Goal: Check status: Check status

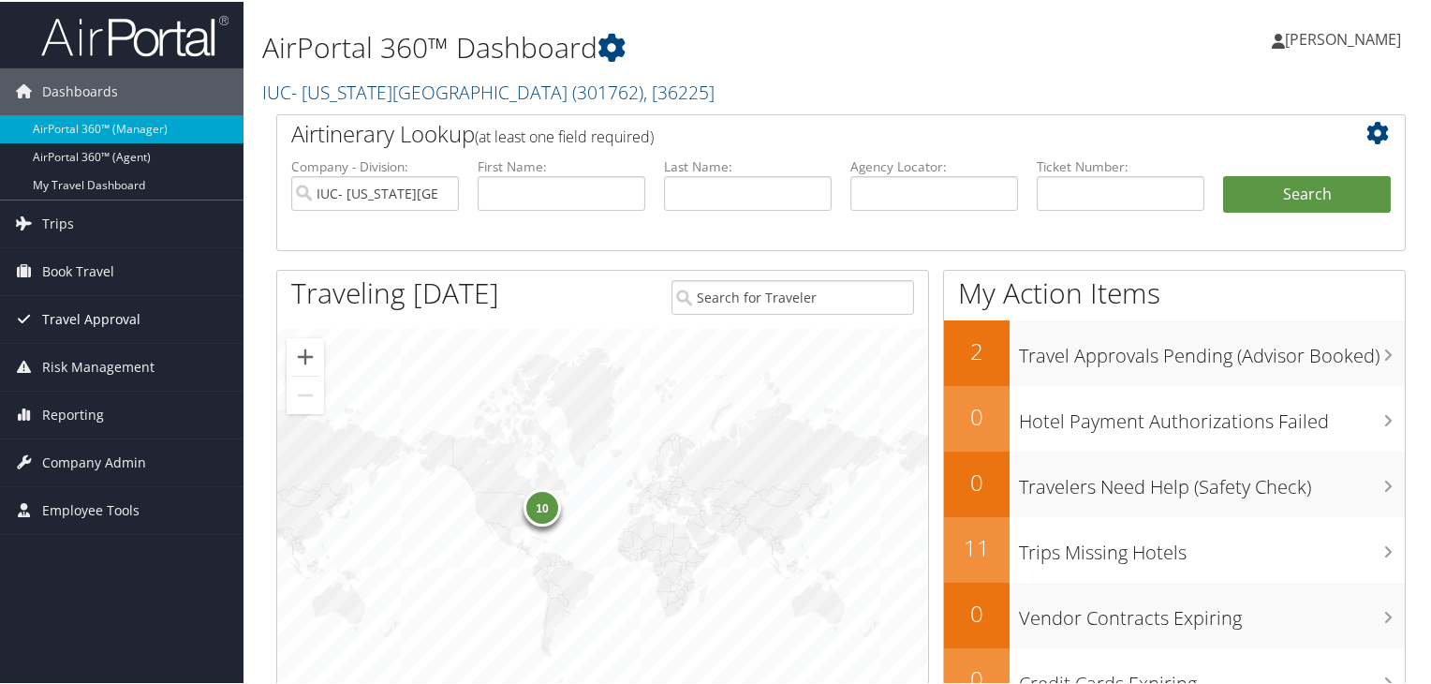
click at [115, 312] on span "Travel Approval" at bounding box center [91, 317] width 98 height 47
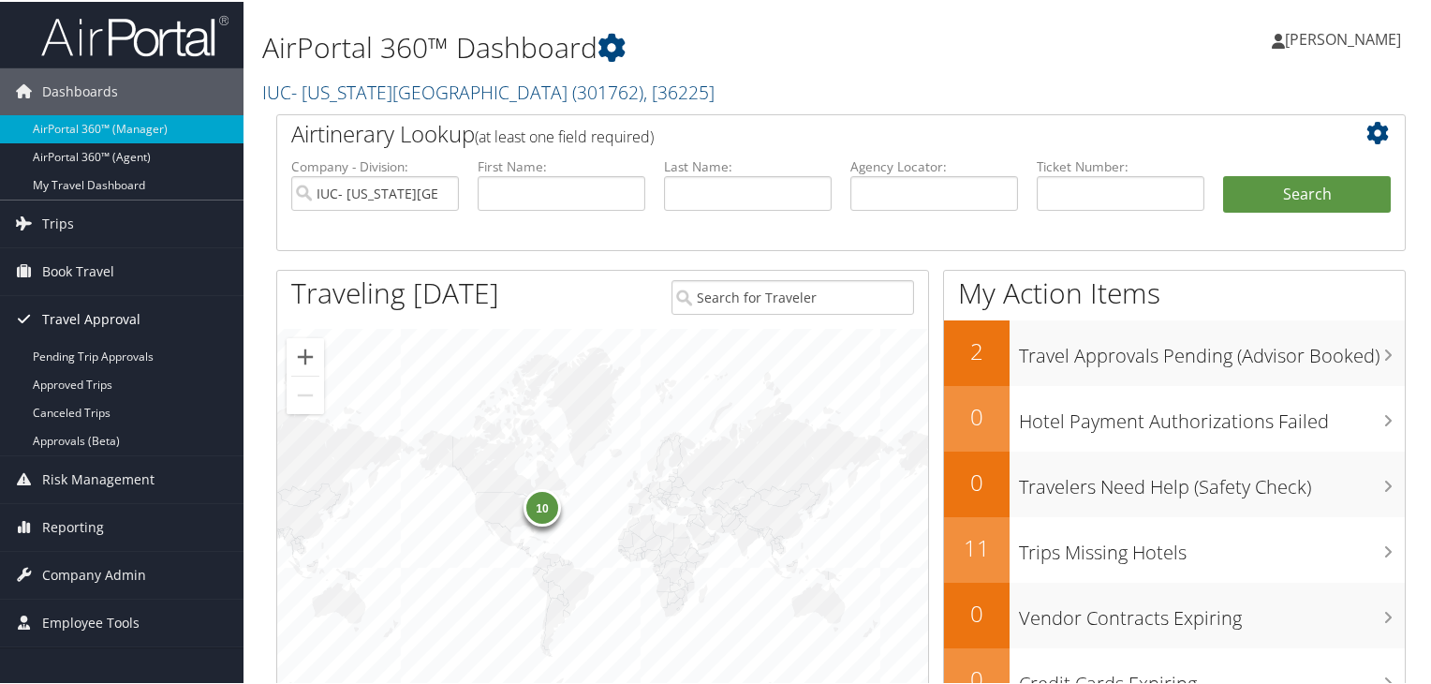
click at [115, 312] on span "Travel Approval" at bounding box center [91, 317] width 98 height 47
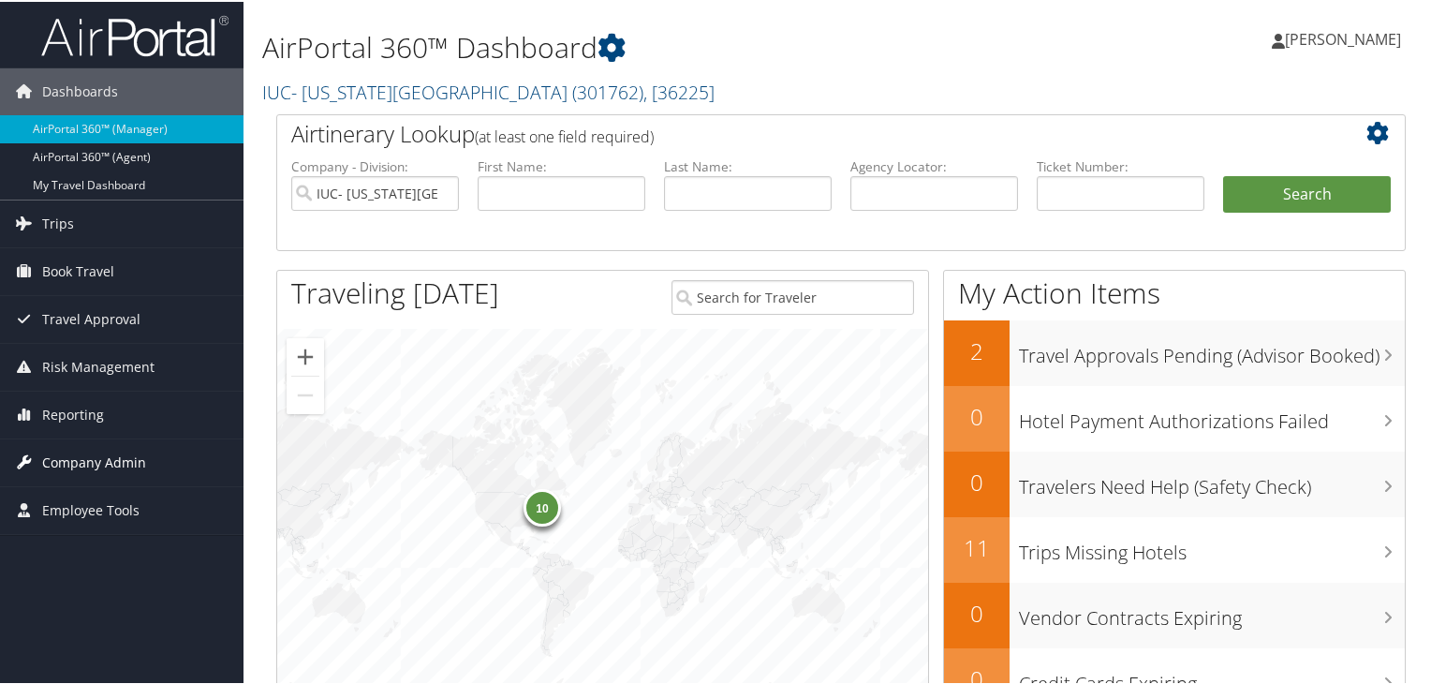
click at [116, 455] on span "Company Admin" at bounding box center [94, 460] width 104 height 47
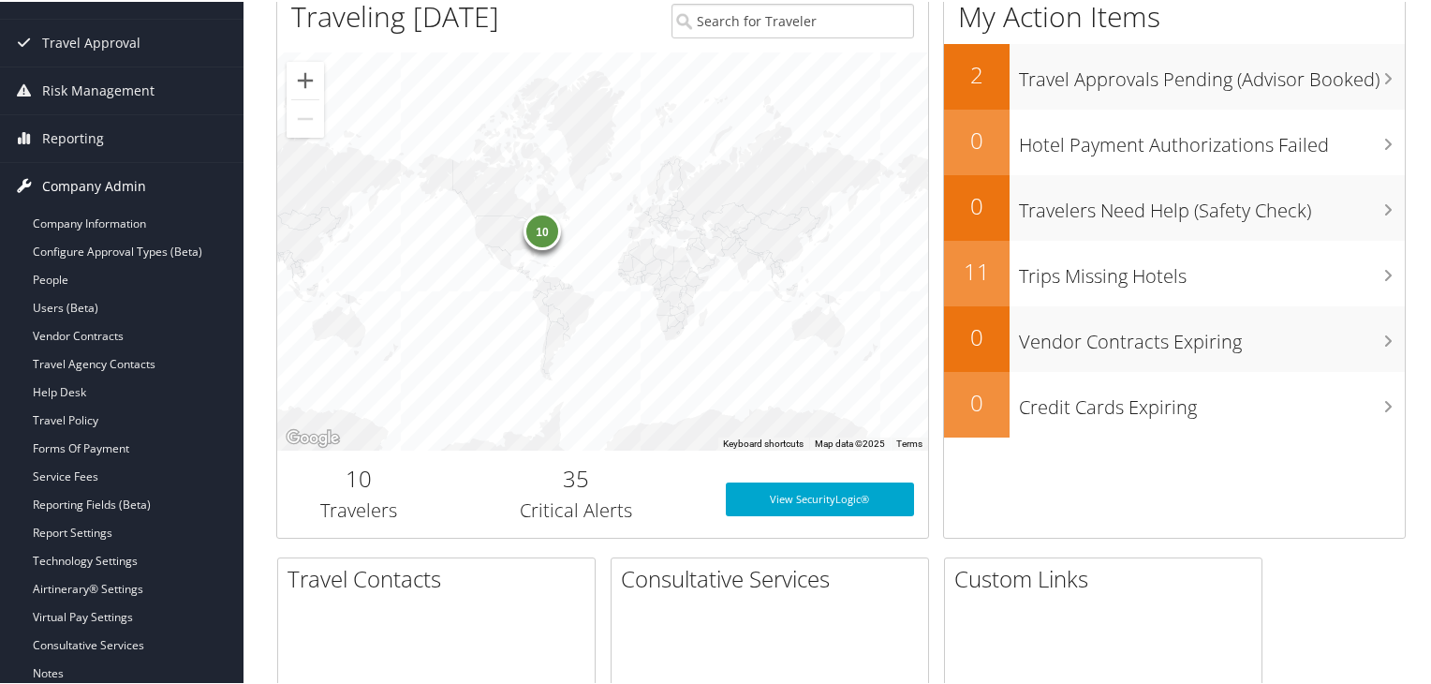
scroll to position [281, 0]
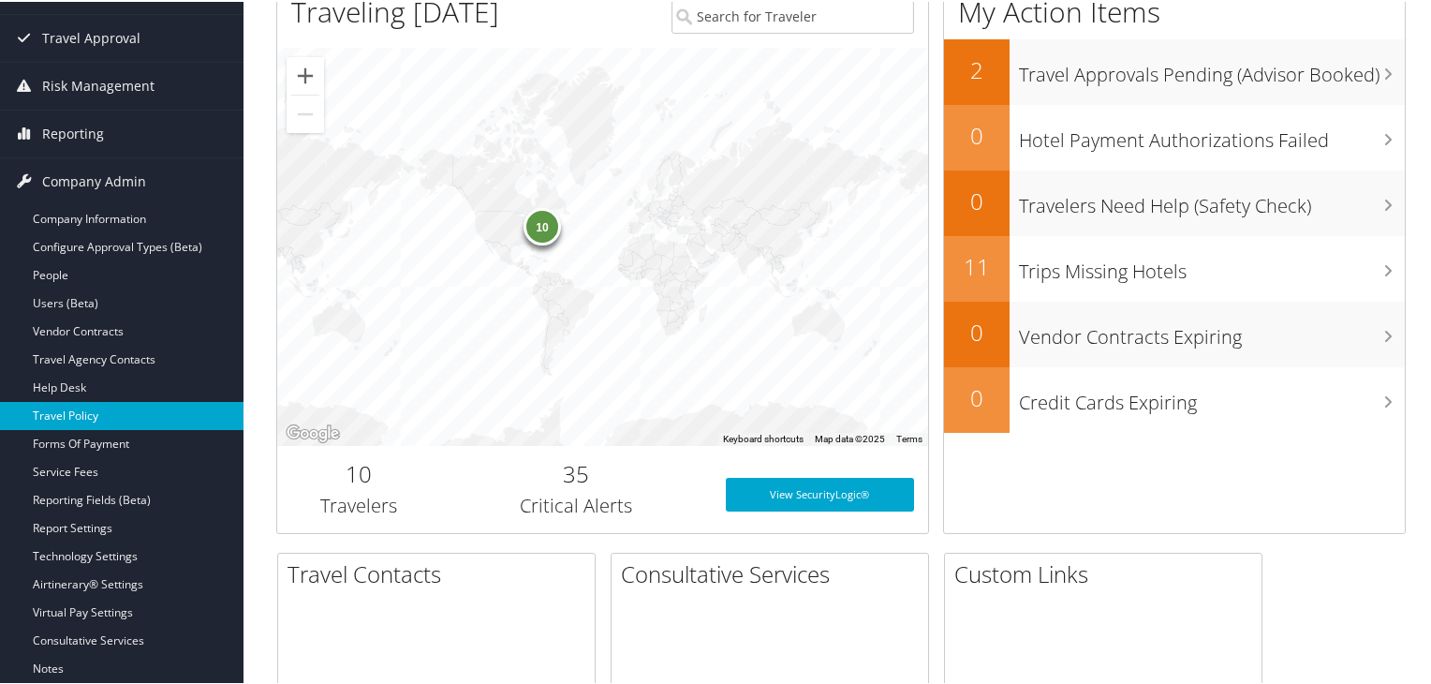
click at [88, 416] on link "Travel Policy" at bounding box center [121, 414] width 243 height 28
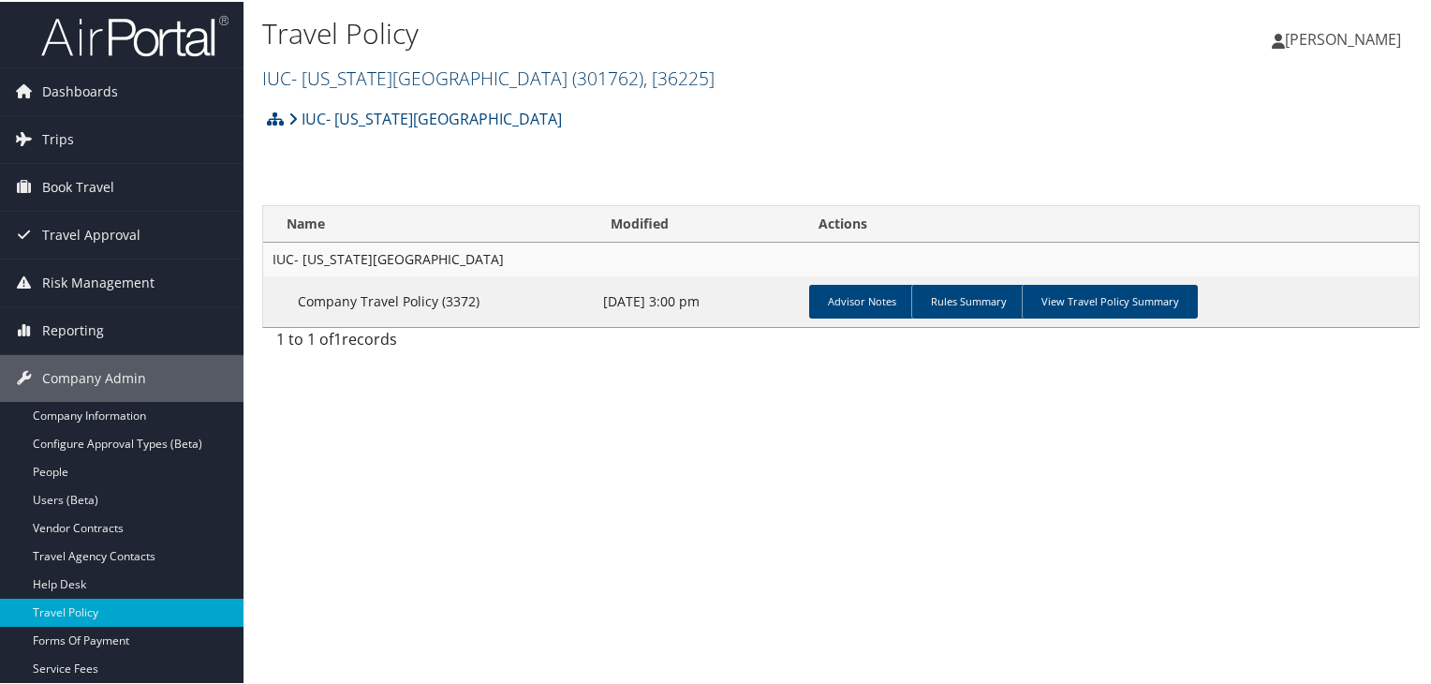
click at [371, 72] on link "IUC- Ohio Wesleyan University ( 301762 ) , [ 36225 ]" at bounding box center [488, 76] width 452 height 25
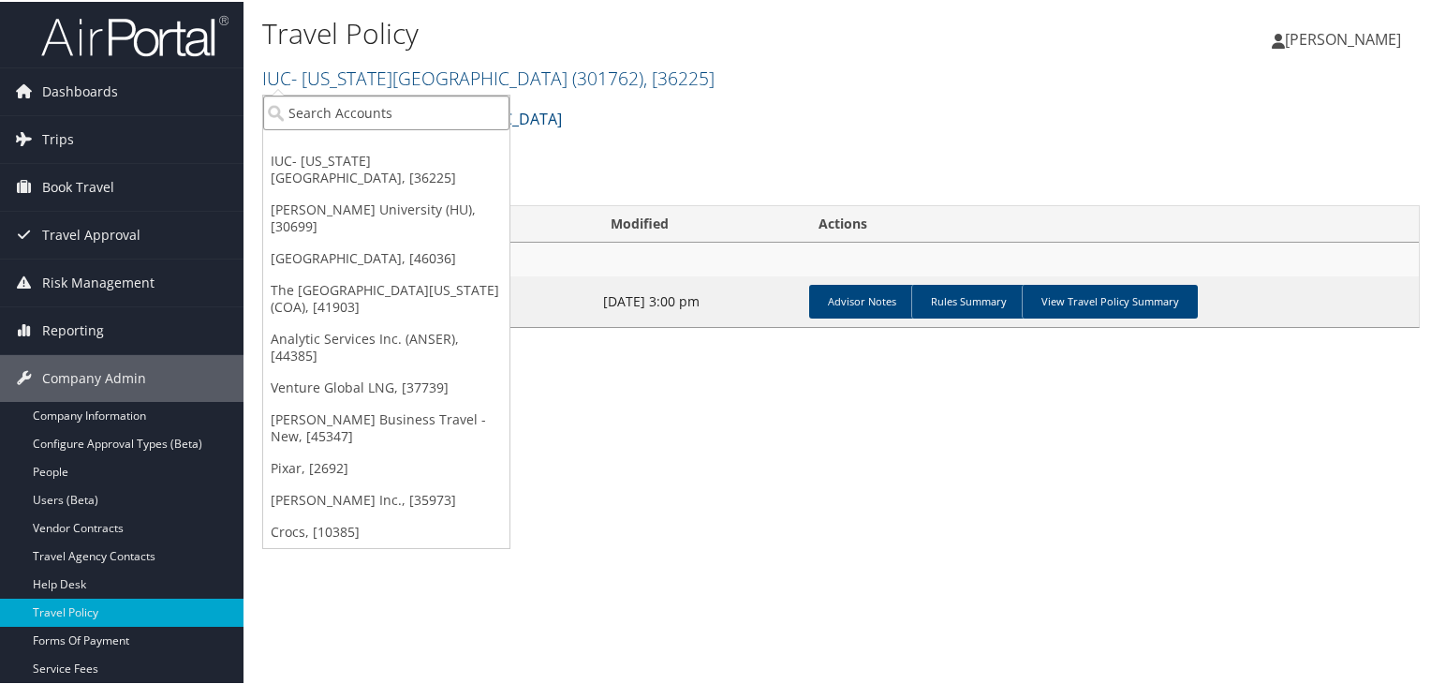
click at [378, 112] on input "search" at bounding box center [386, 111] width 246 height 35
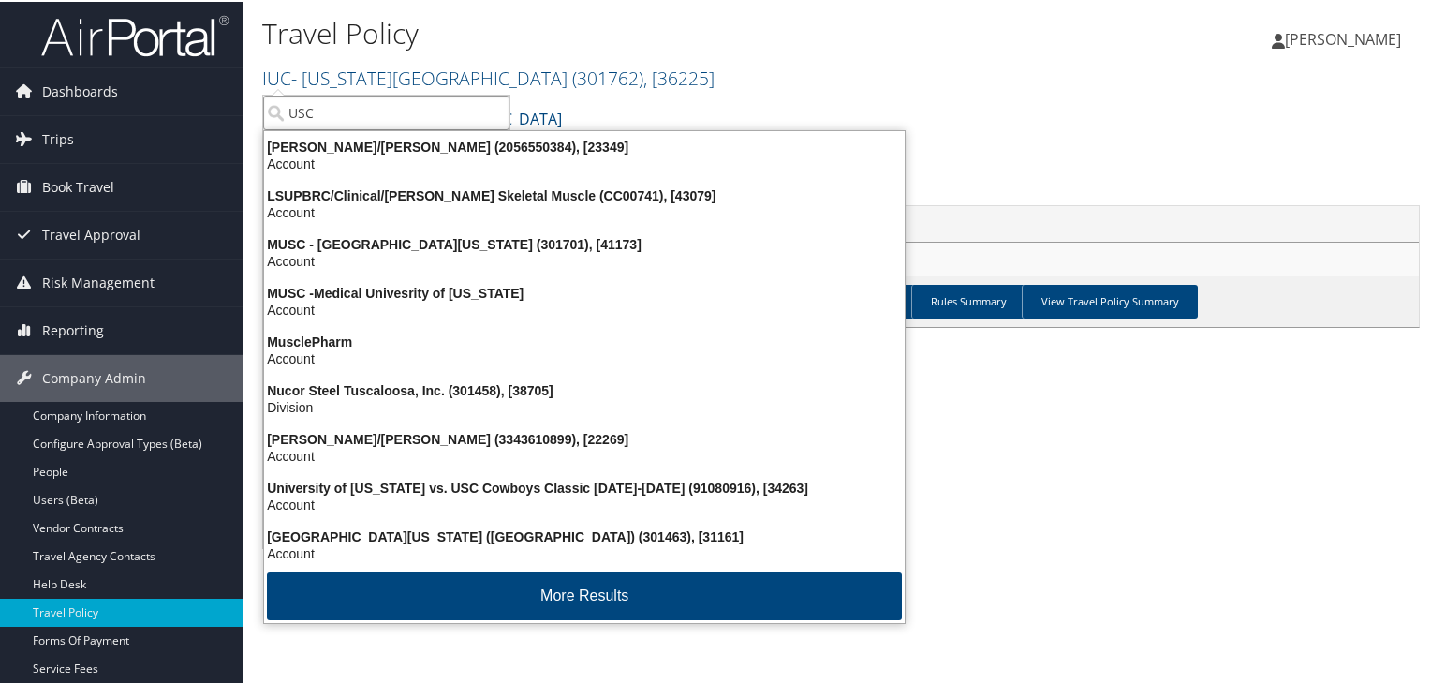
type input "USC"
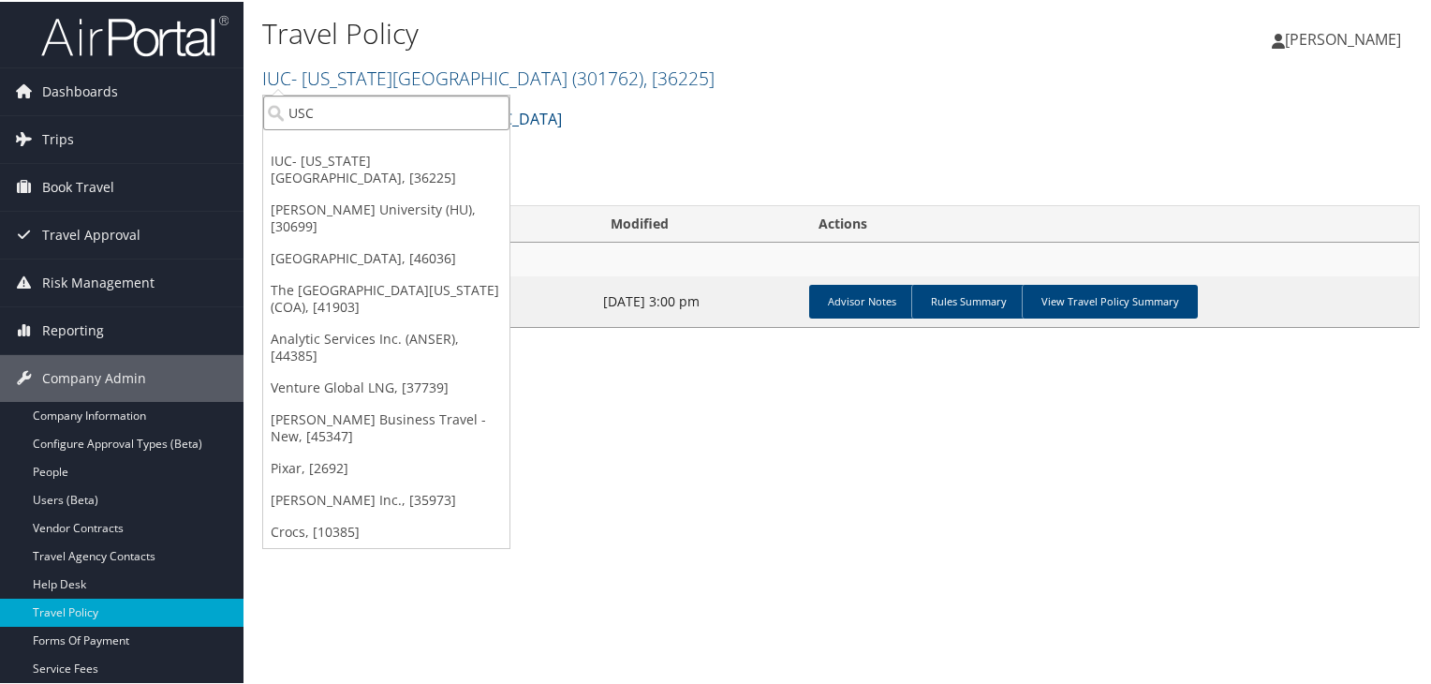
click at [353, 110] on input "USC" at bounding box center [386, 111] width 246 height 35
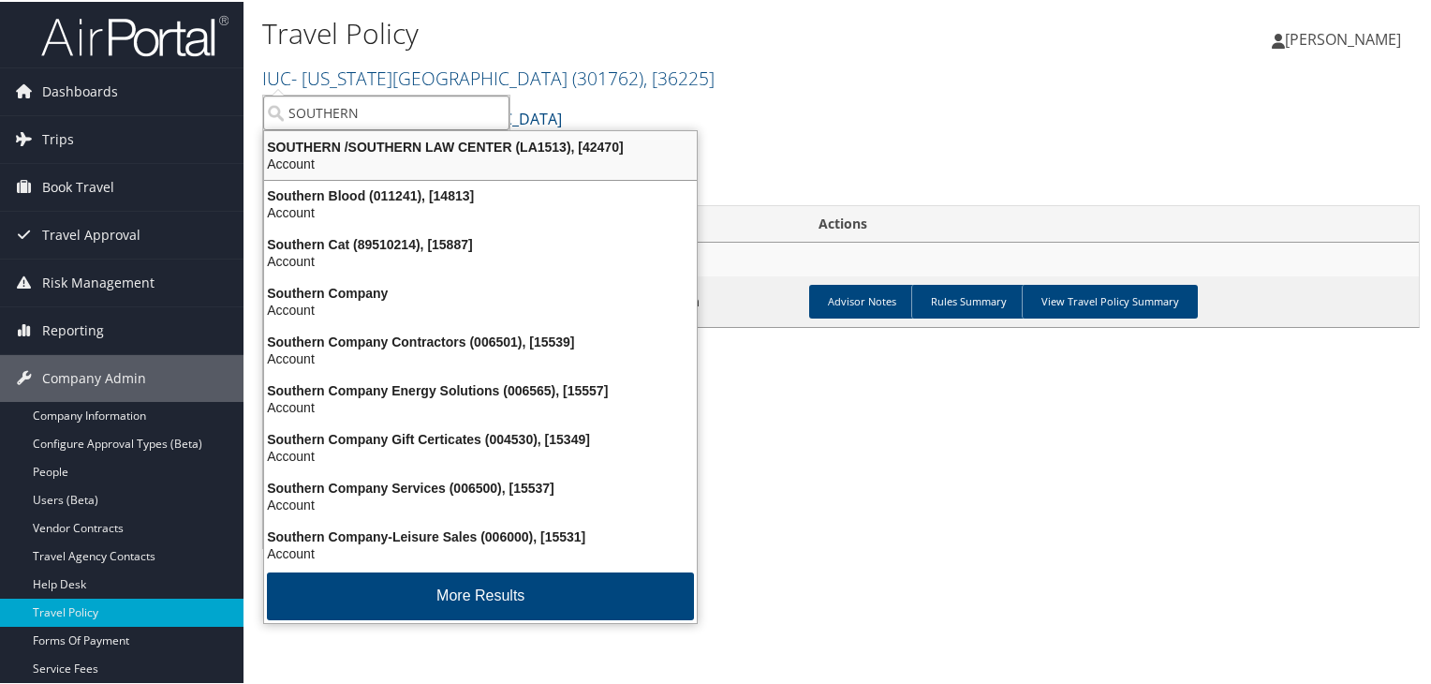
type input "SOUTHERN"
click at [397, 110] on input "SOUTHERN" at bounding box center [386, 111] width 246 height 35
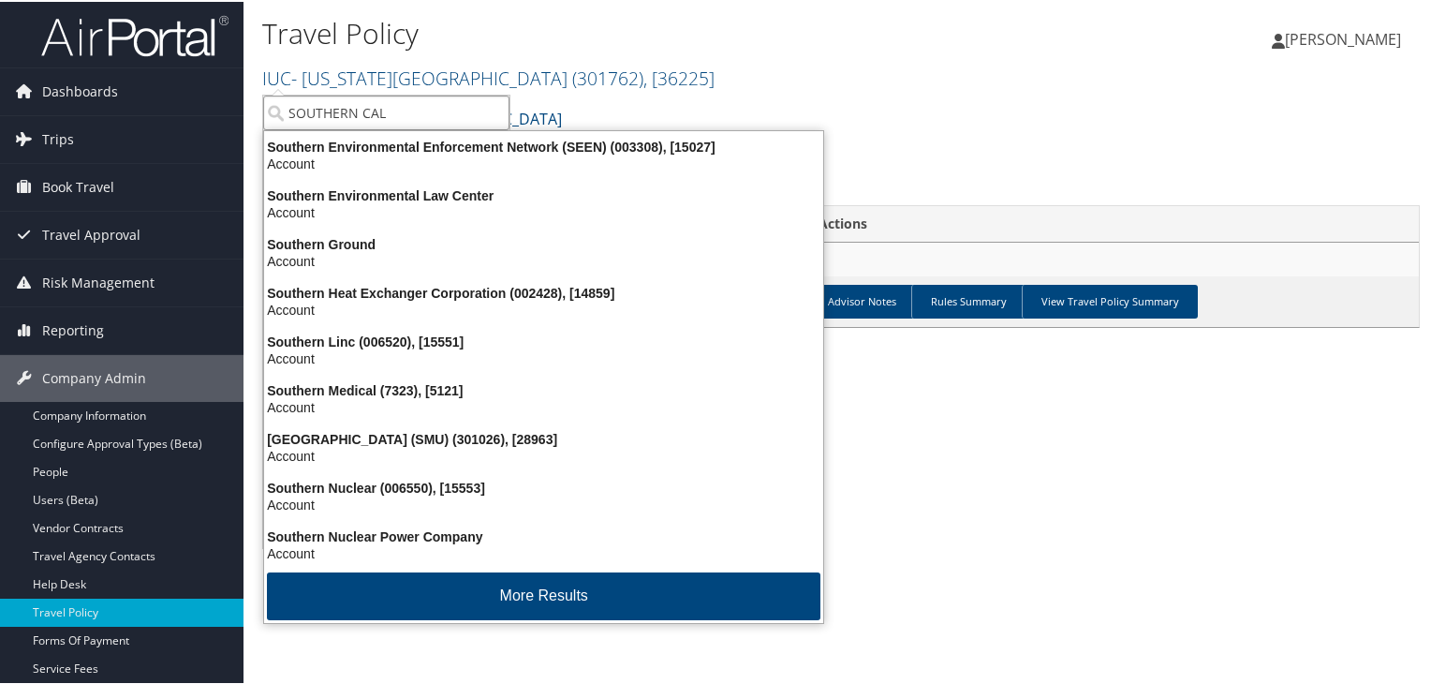
type input "SOUTHERN CALI"
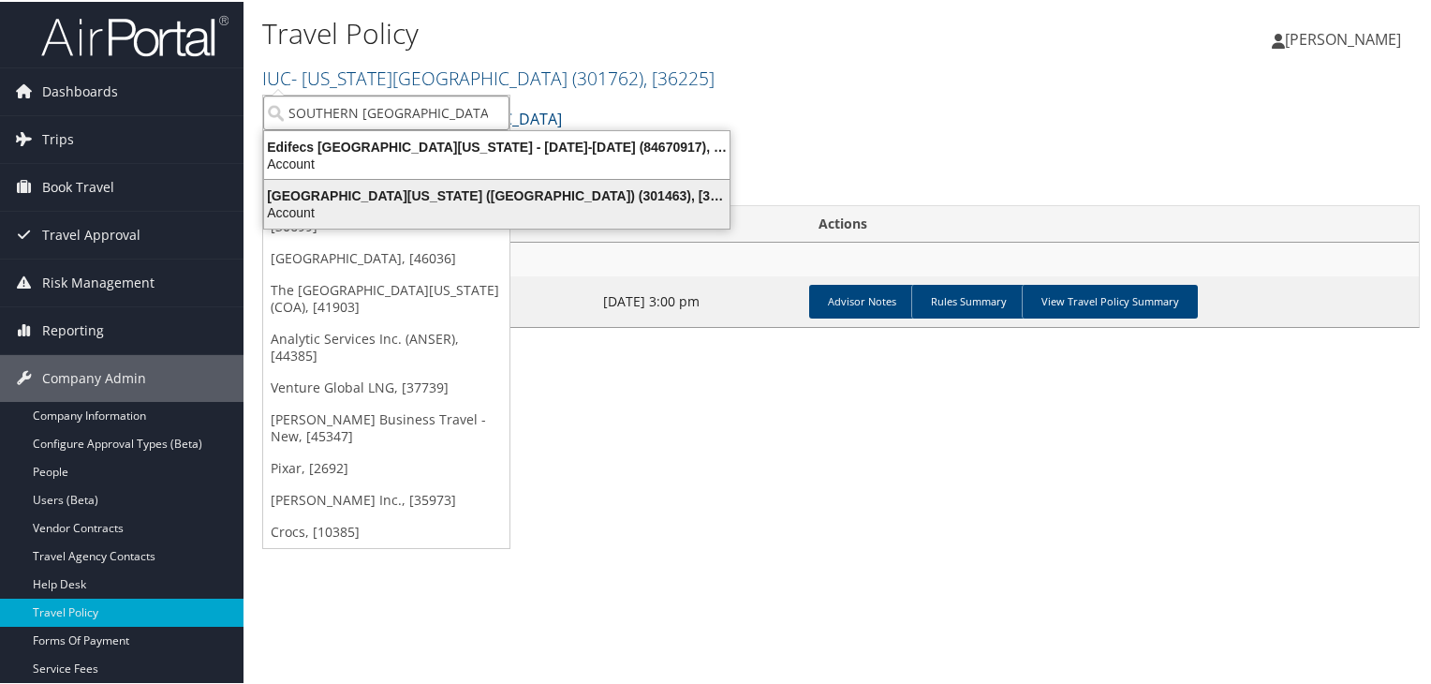
click at [431, 196] on div "University of Southern California (USC) (301463), [31161]" at bounding box center [497, 193] width 488 height 17
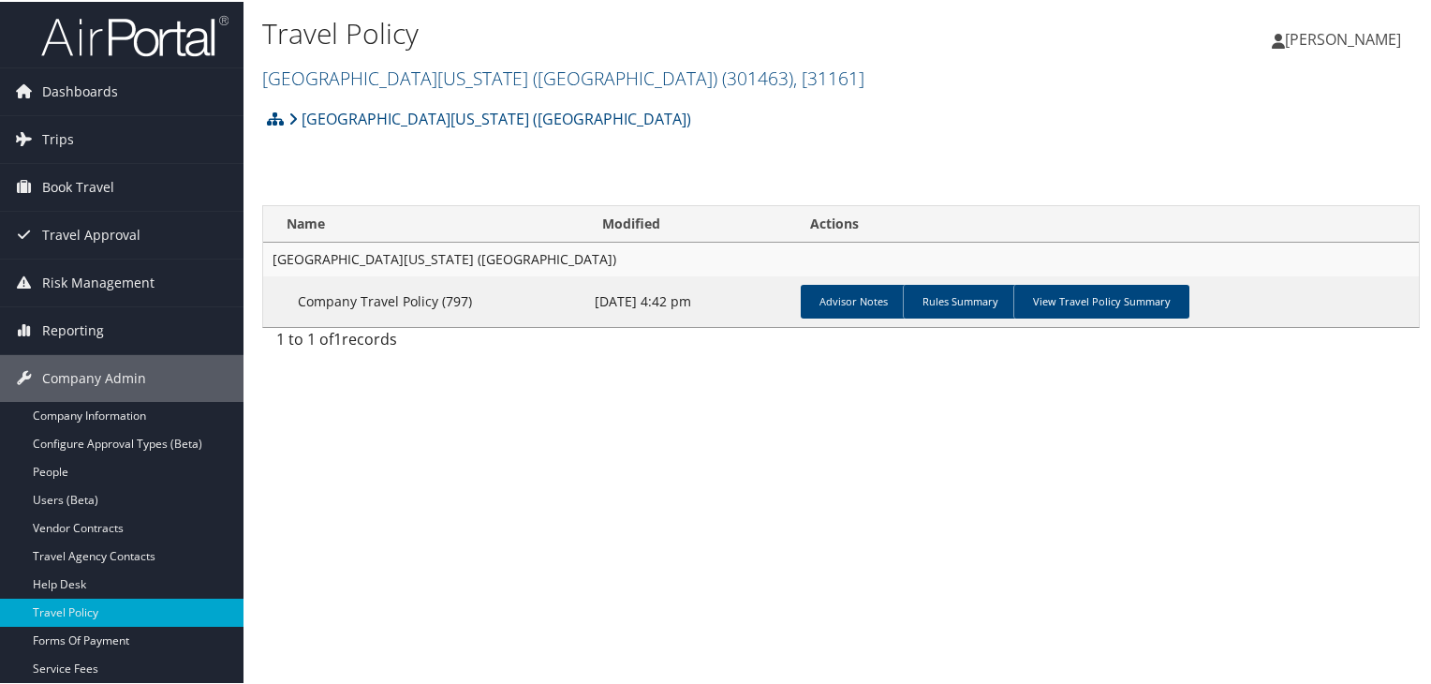
click at [1108, 280] on td "Advisor Notes Rules Summary View Travel Policy Summary" at bounding box center [1105, 299] width 625 height 51
click at [1104, 308] on link "View Travel Policy Summary" at bounding box center [1101, 300] width 176 height 34
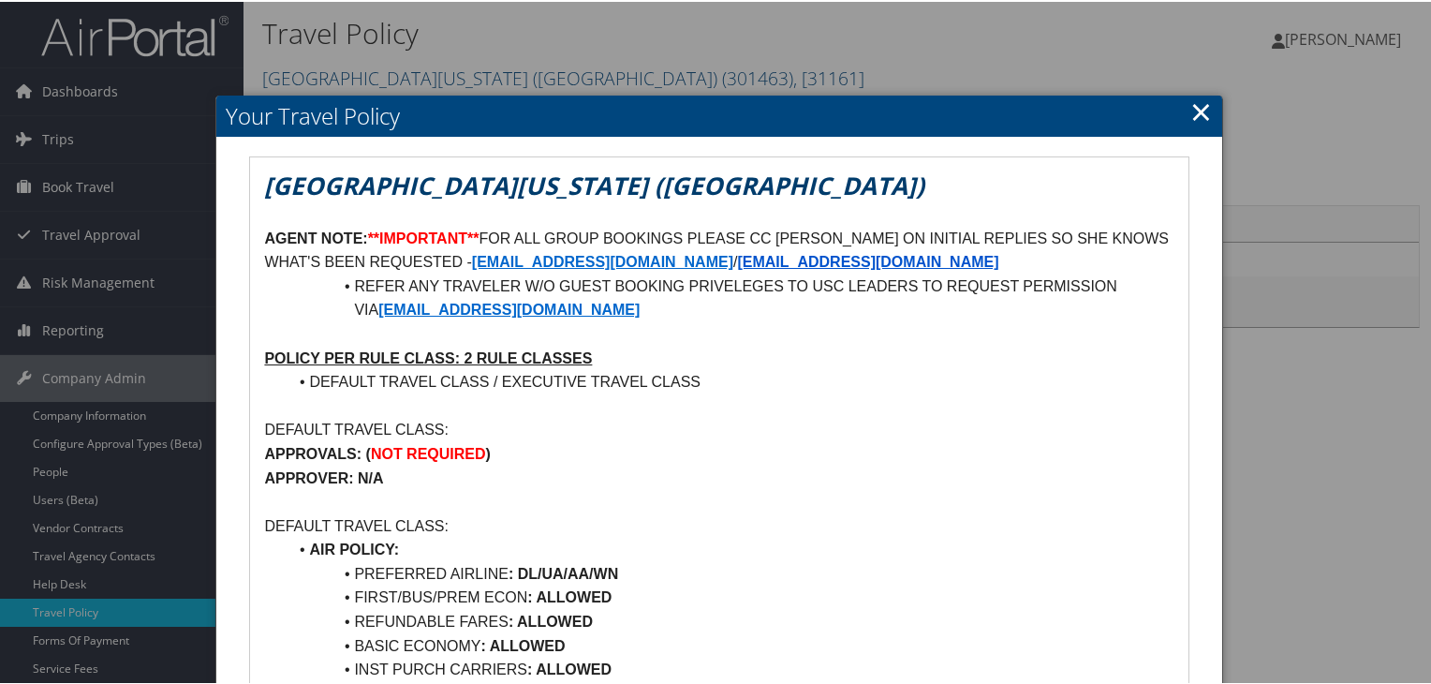
click at [1200, 109] on link "×" at bounding box center [1201, 109] width 22 height 37
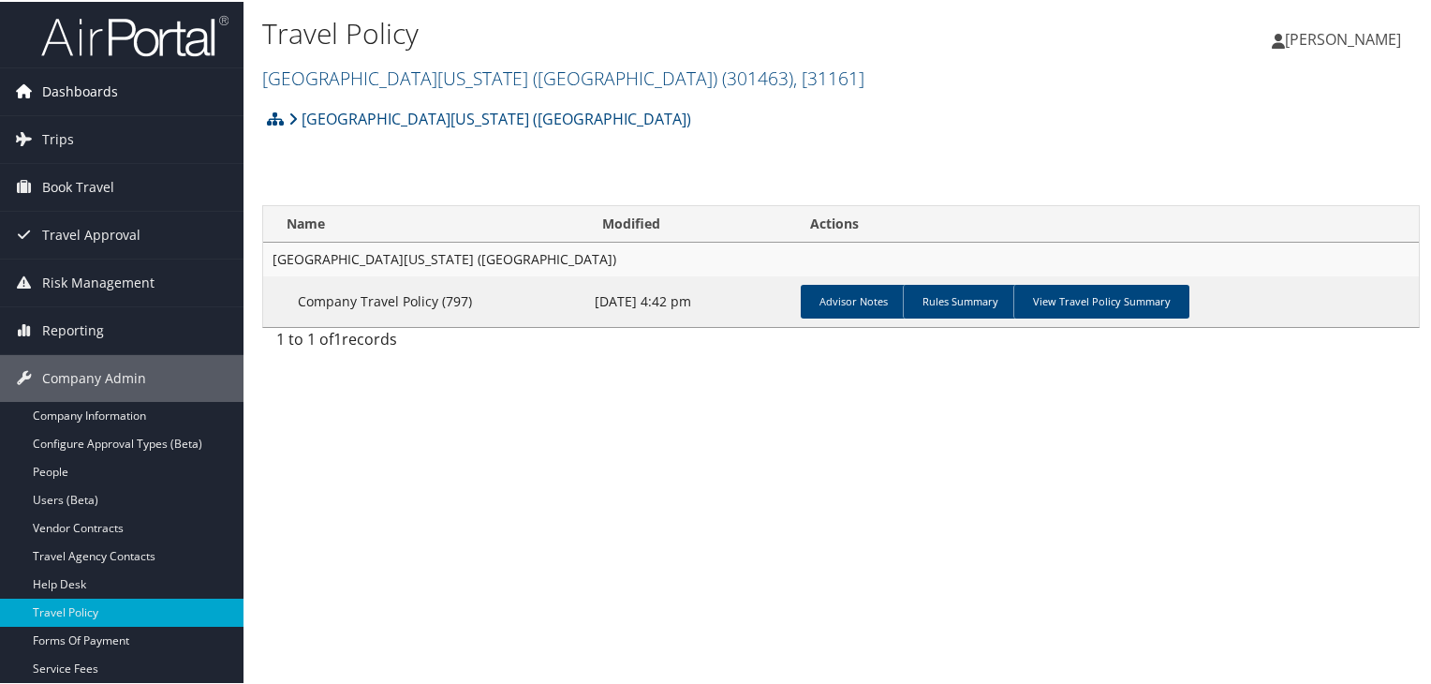
click at [65, 87] on span "Dashboards" at bounding box center [80, 89] width 76 height 47
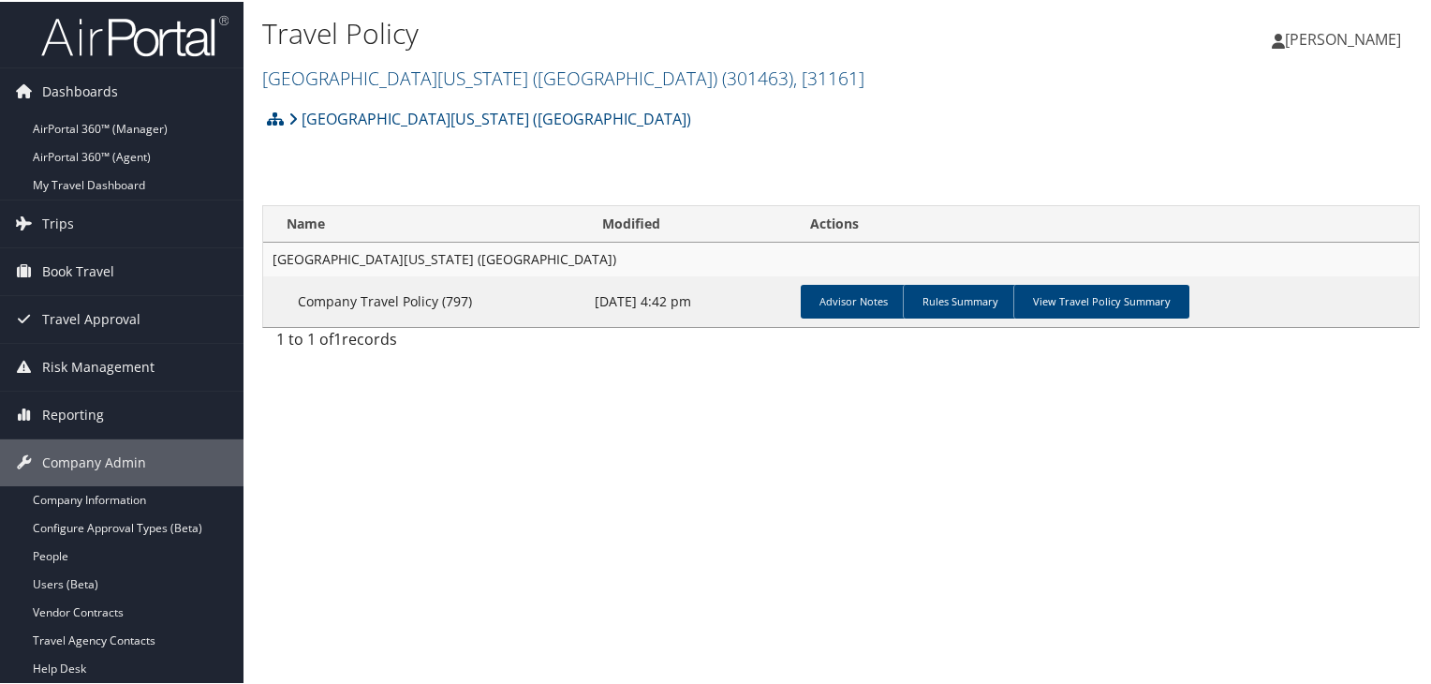
click at [136, 34] on img at bounding box center [134, 34] width 187 height 44
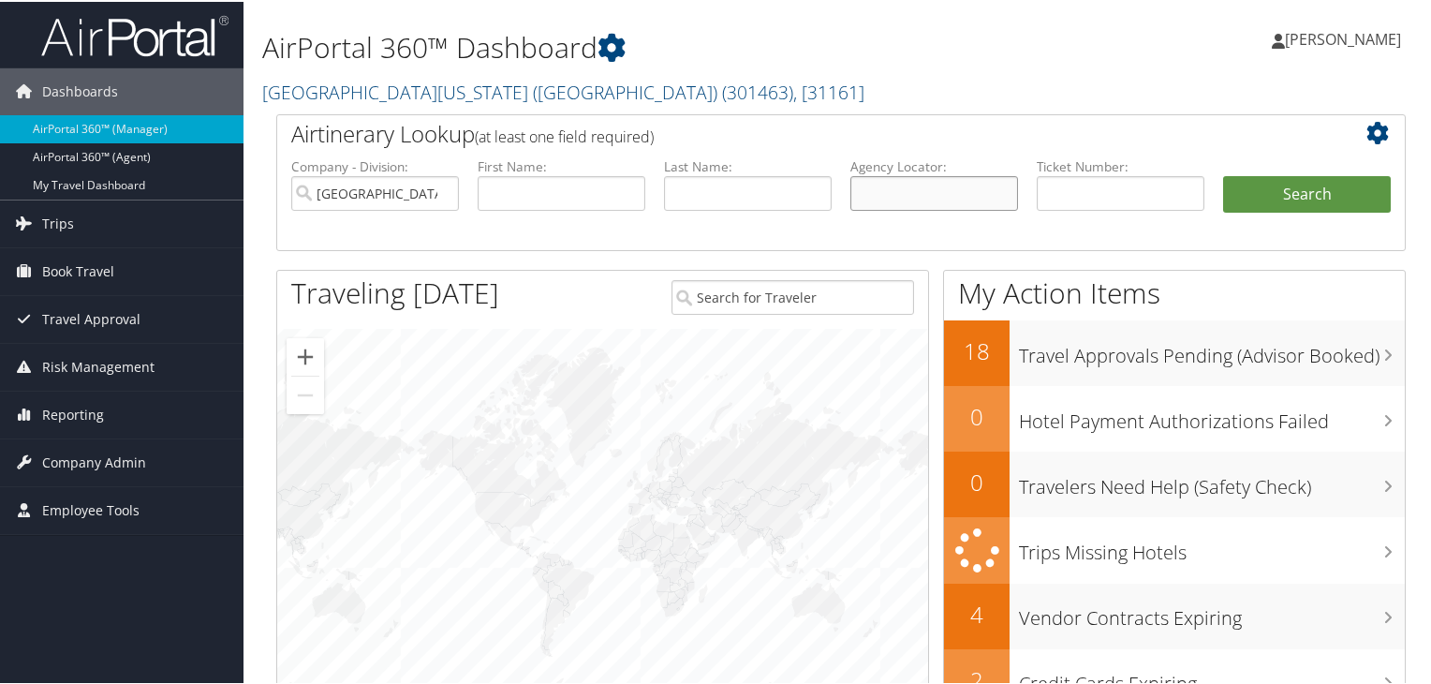
click at [933, 196] on input "text" at bounding box center [934, 191] width 168 height 35
paste input "D72L3C"
type input "D72L3C"
click at [1223, 174] on button "Search" at bounding box center [1307, 192] width 168 height 37
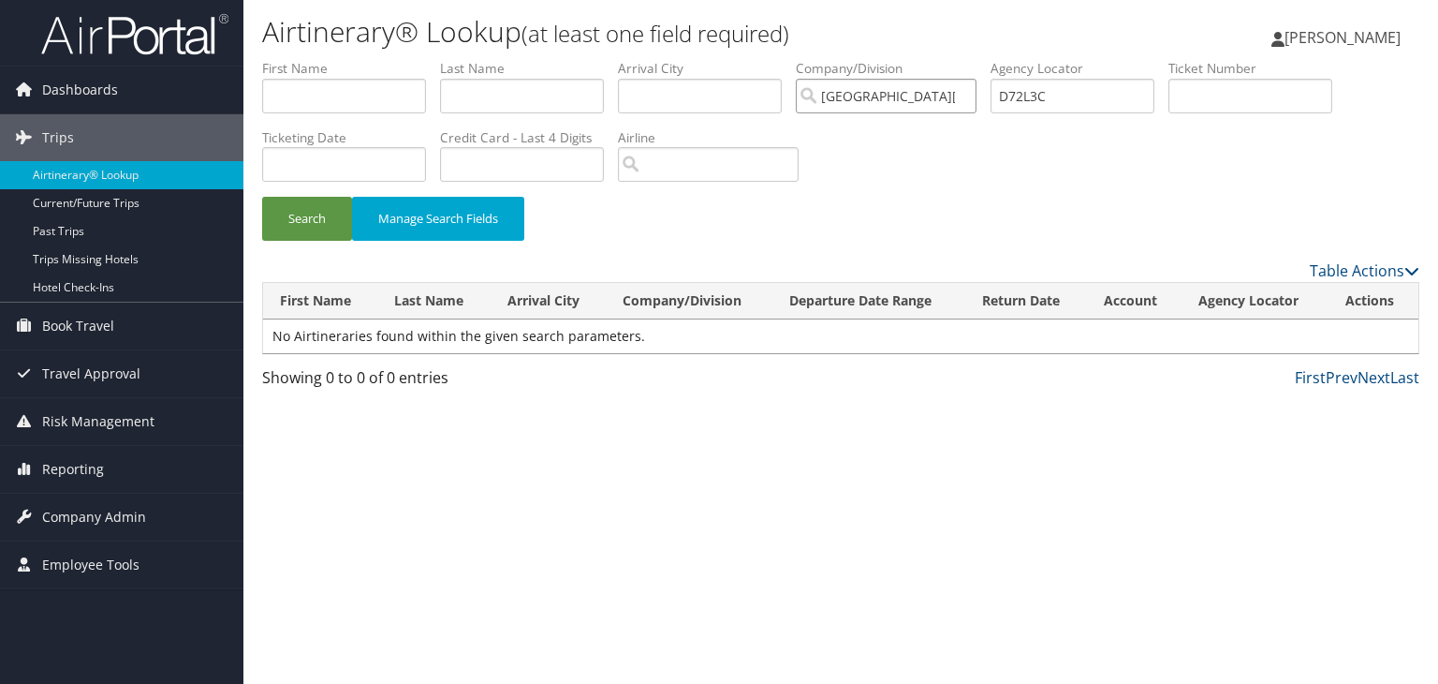
click at [976, 95] on input "[GEOGRAPHIC_DATA][US_STATE] ([GEOGRAPHIC_DATA])" at bounding box center [886, 96] width 181 height 35
drag, startPoint x: 294, startPoint y: 214, endPoint x: 305, endPoint y: 213, distance: 11.3
click at [294, 214] on button "Search" at bounding box center [307, 219] width 90 height 44
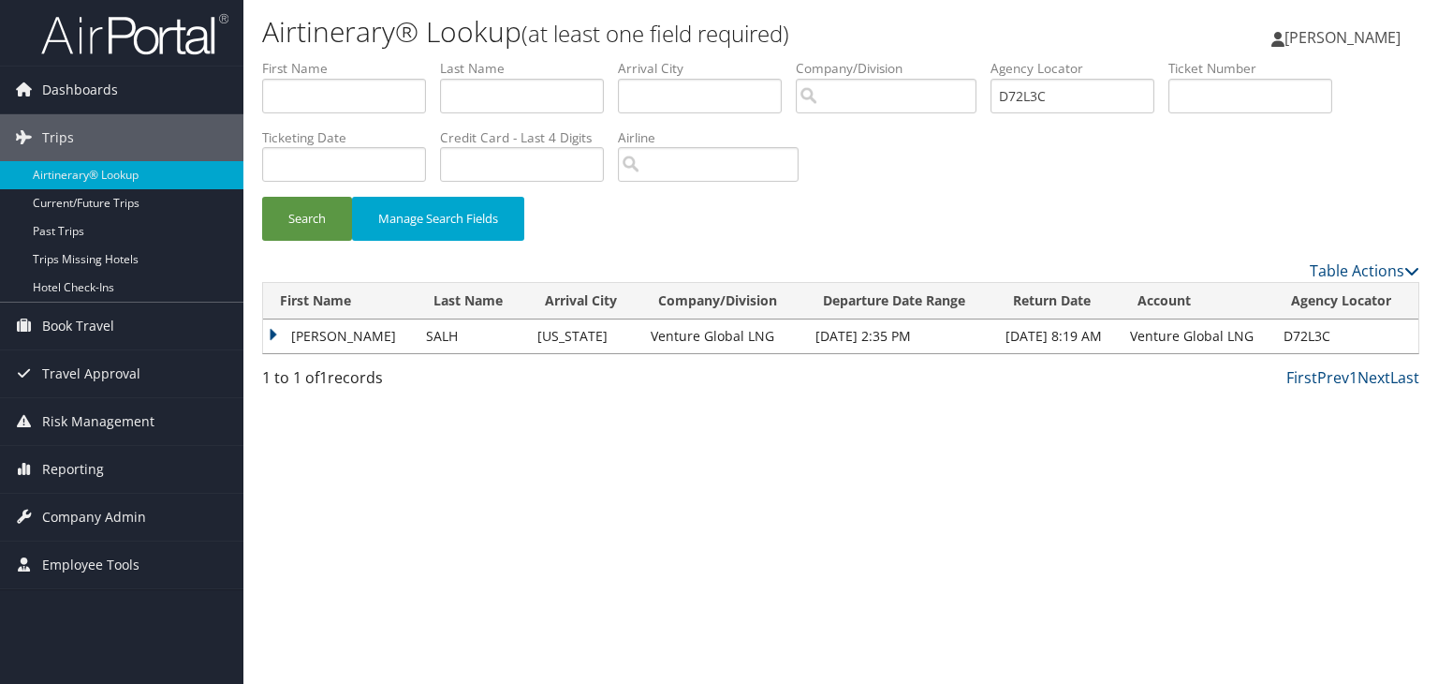
click at [274, 334] on td "[PERSON_NAME]" at bounding box center [340, 336] width 154 height 34
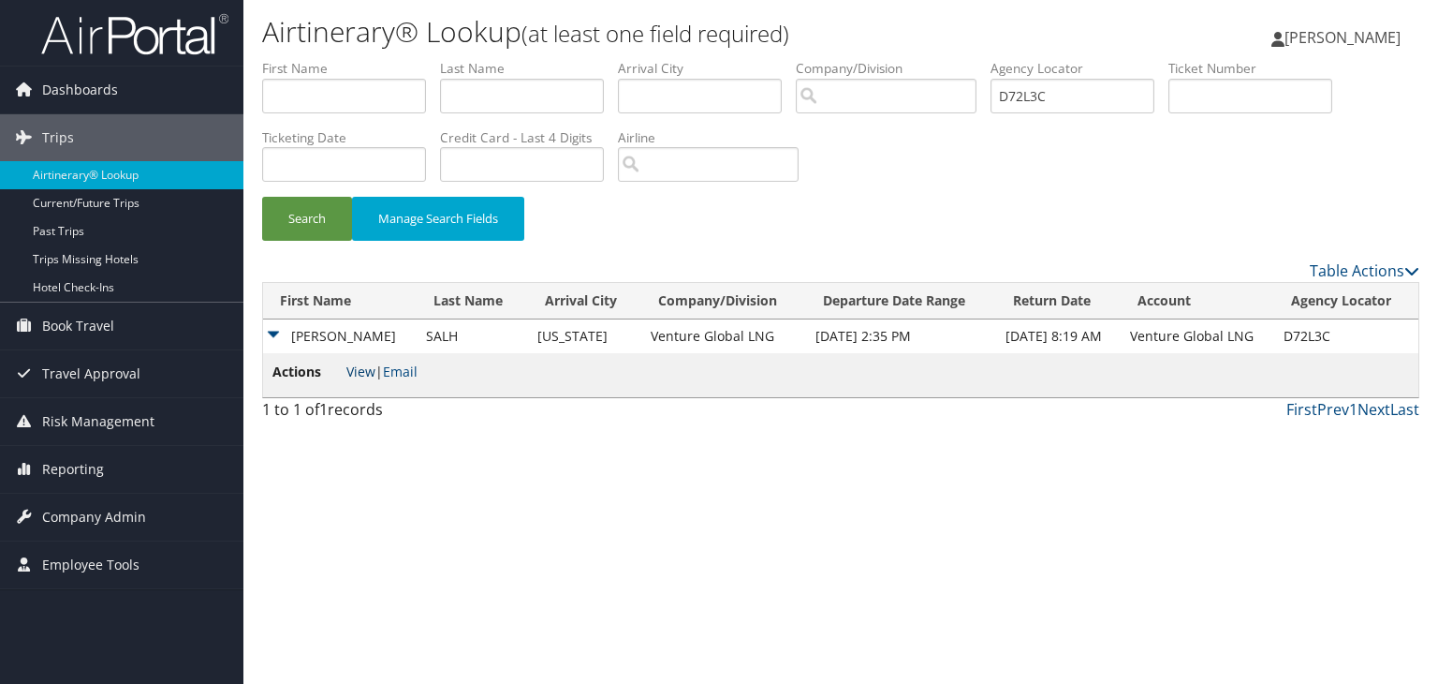
click at [370, 372] on link "View" at bounding box center [360, 371] width 29 height 18
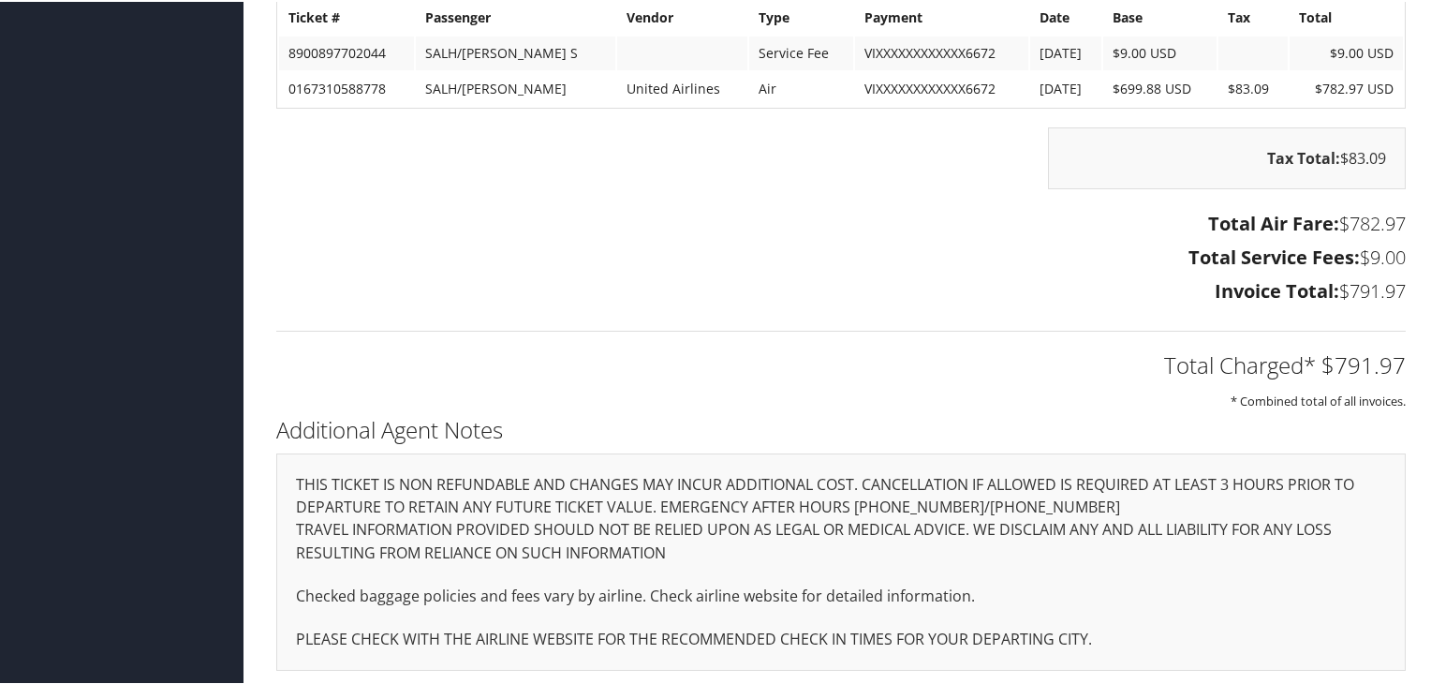
scroll to position [1626, 0]
